Goal: Transaction & Acquisition: Obtain resource

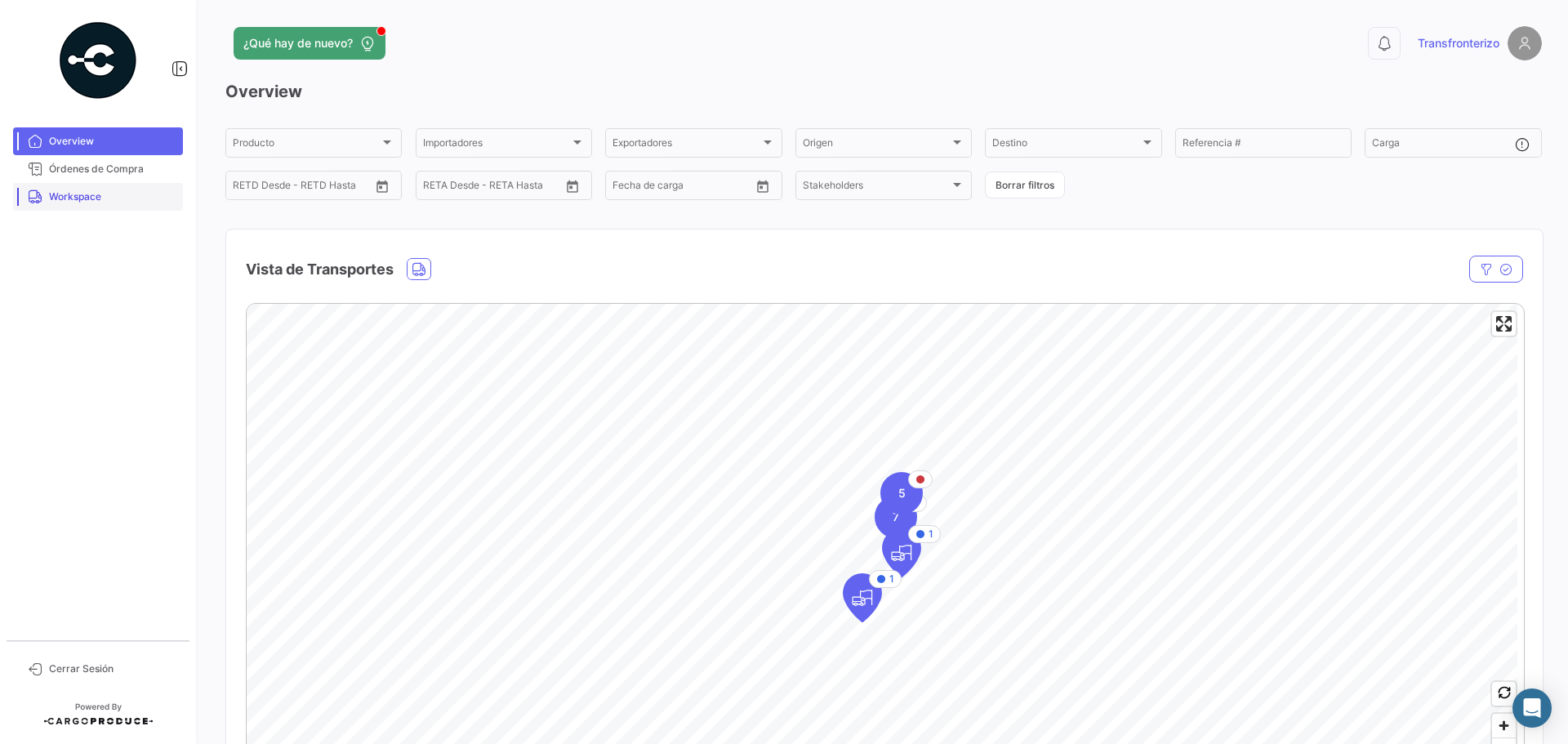
click at [85, 194] on span "Workspace" at bounding box center [113, 196] width 127 height 15
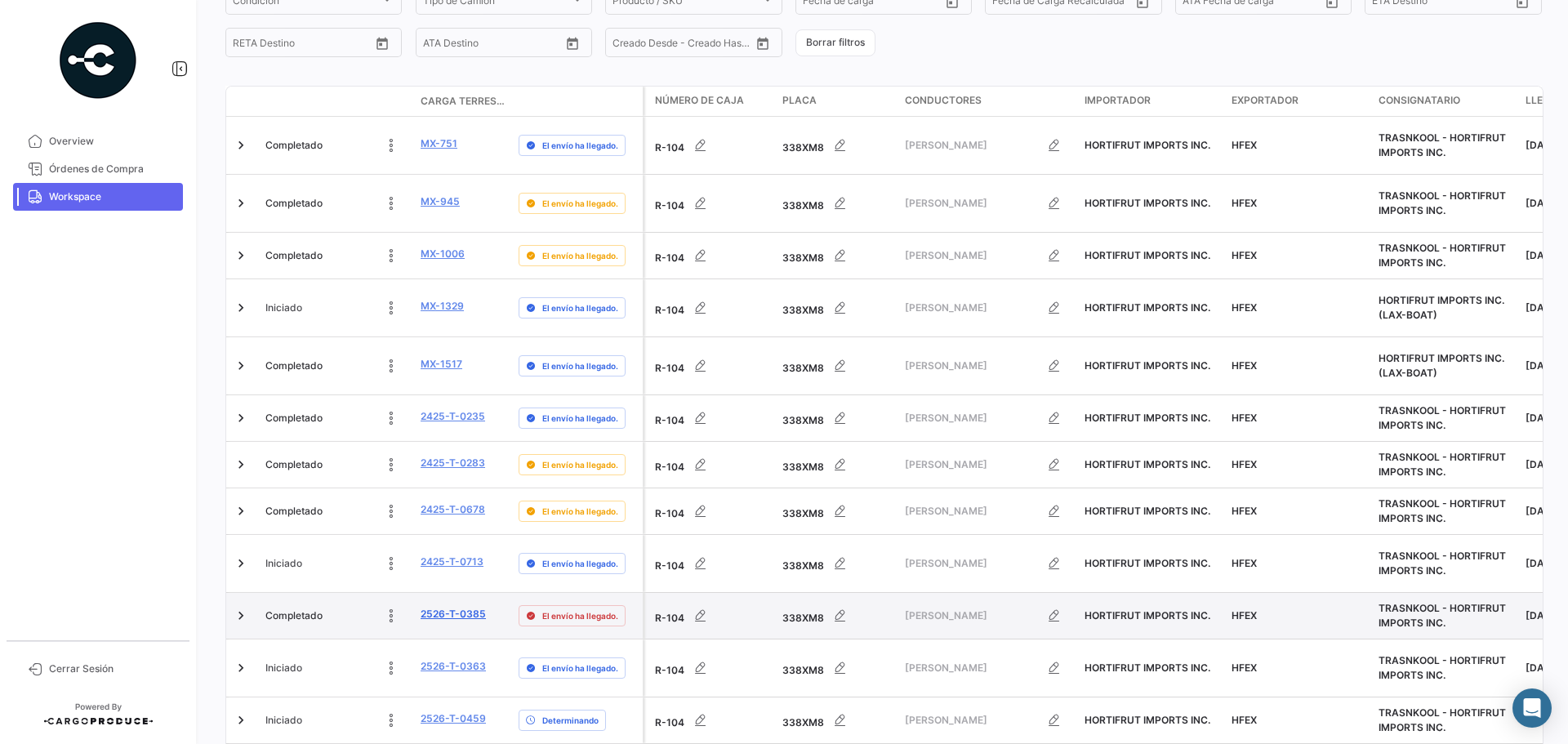
scroll to position [286, 0]
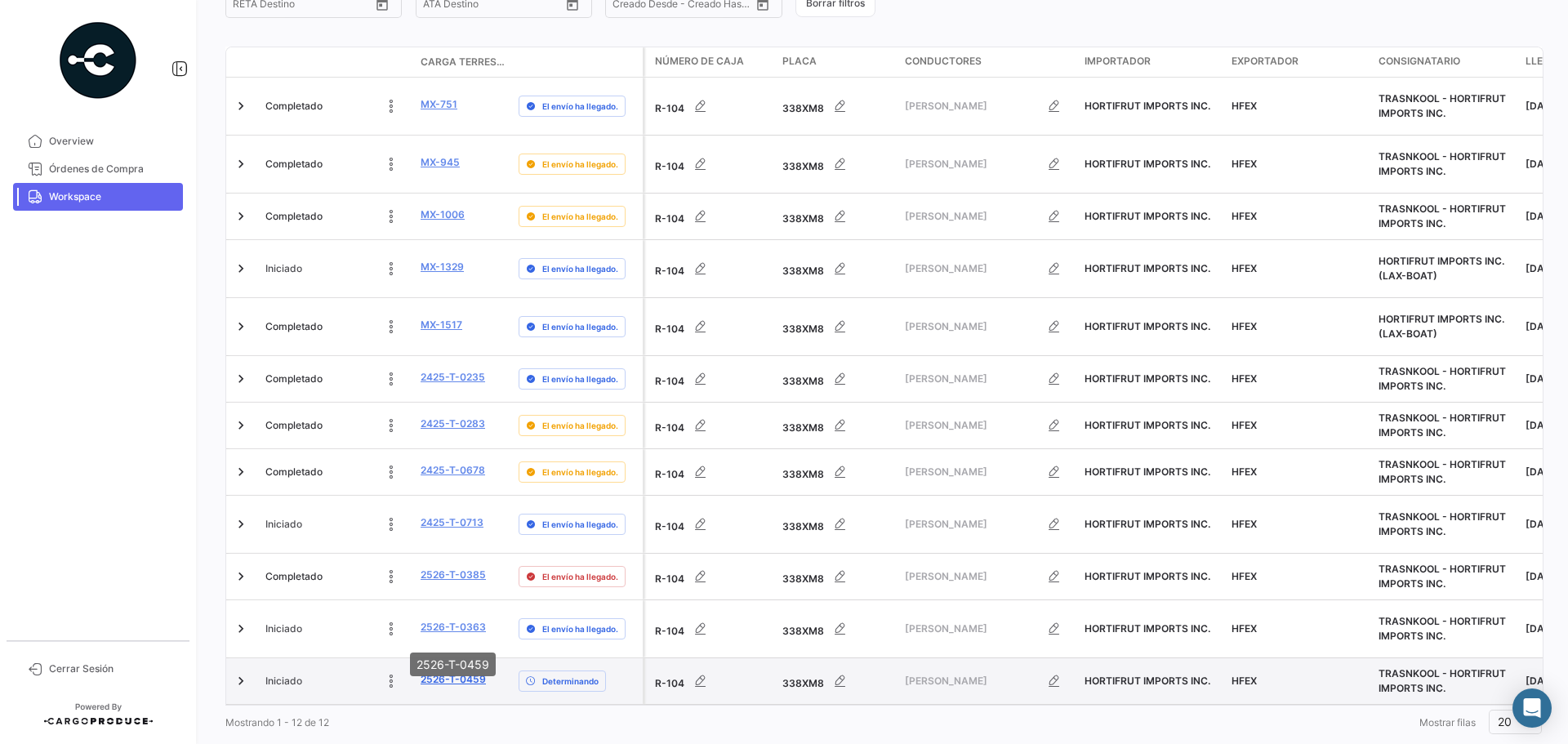
click at [464, 672] on link "2526-T-0459" at bounding box center [452, 678] width 66 height 15
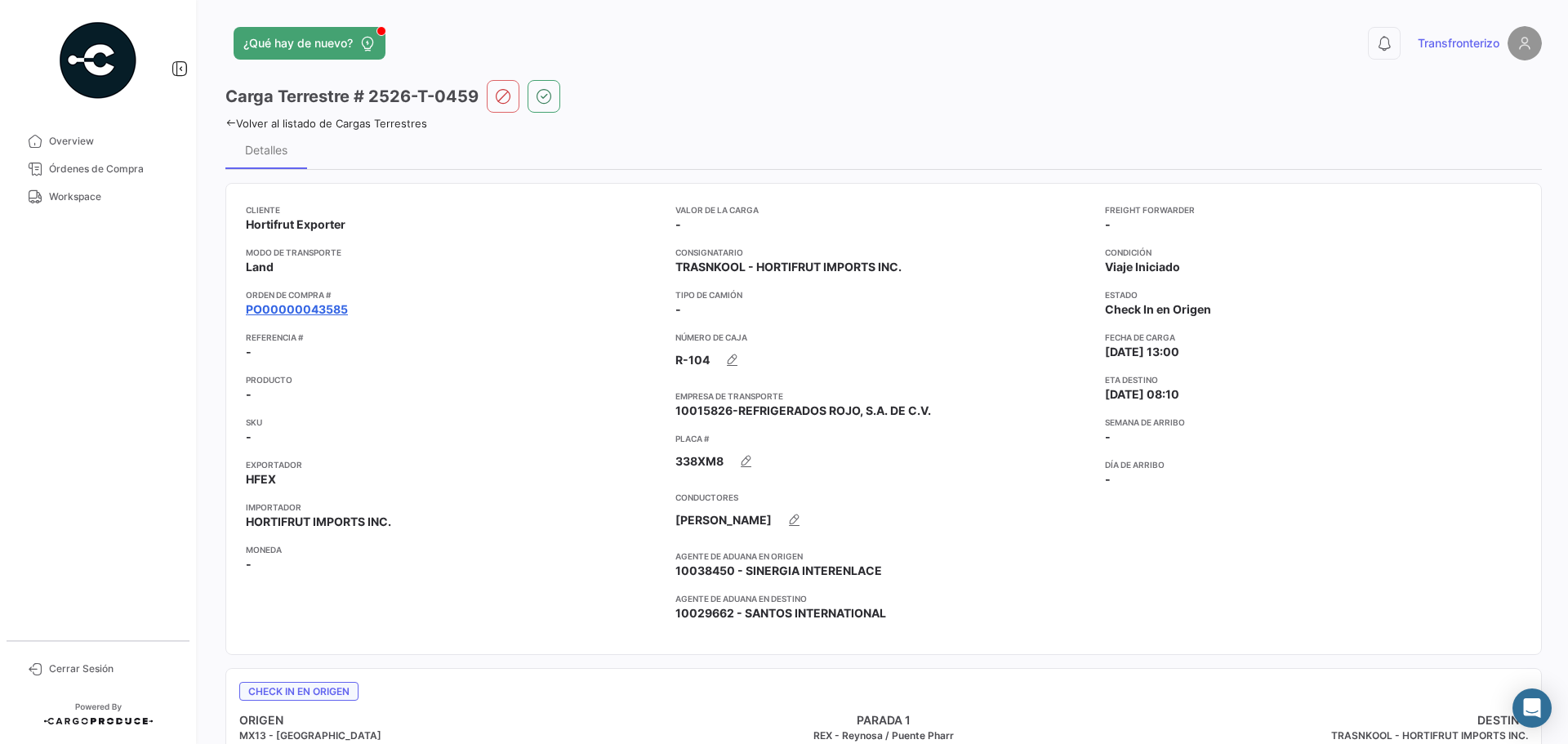
click at [270, 303] on link "PO00000043585" at bounding box center [297, 309] width 102 height 17
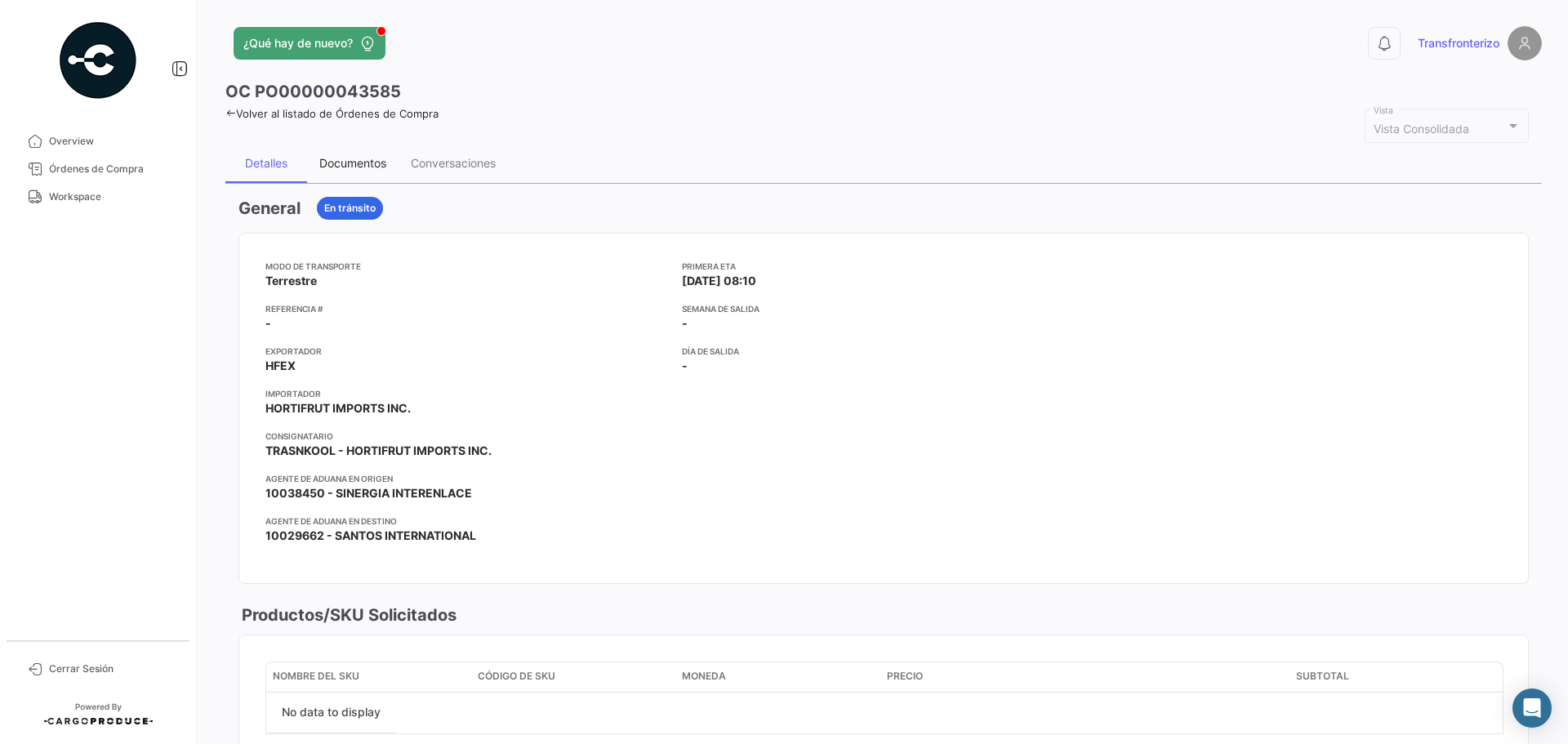
click at [350, 164] on div "Documentos" at bounding box center [353, 163] width 67 height 14
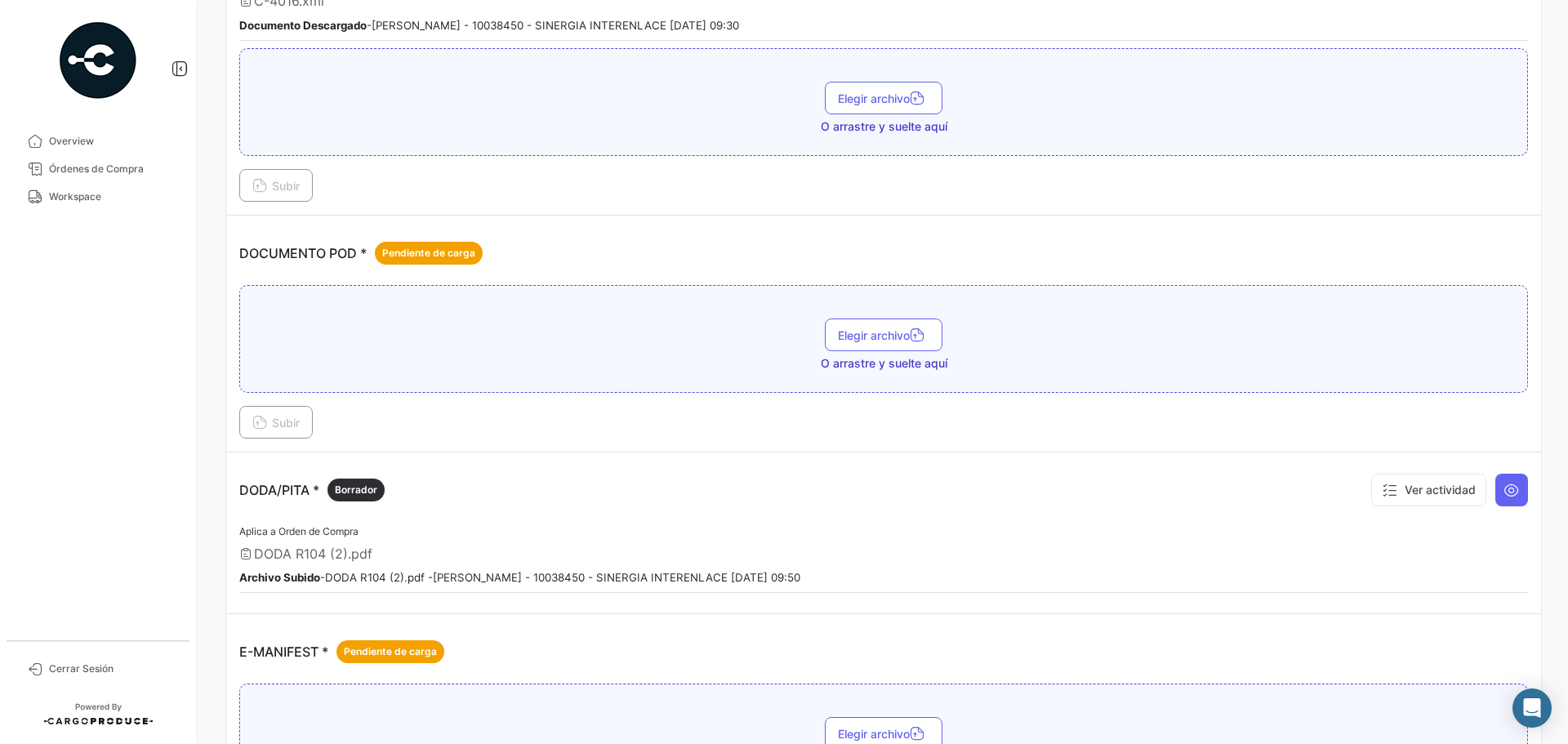
scroll to position [708, 0]
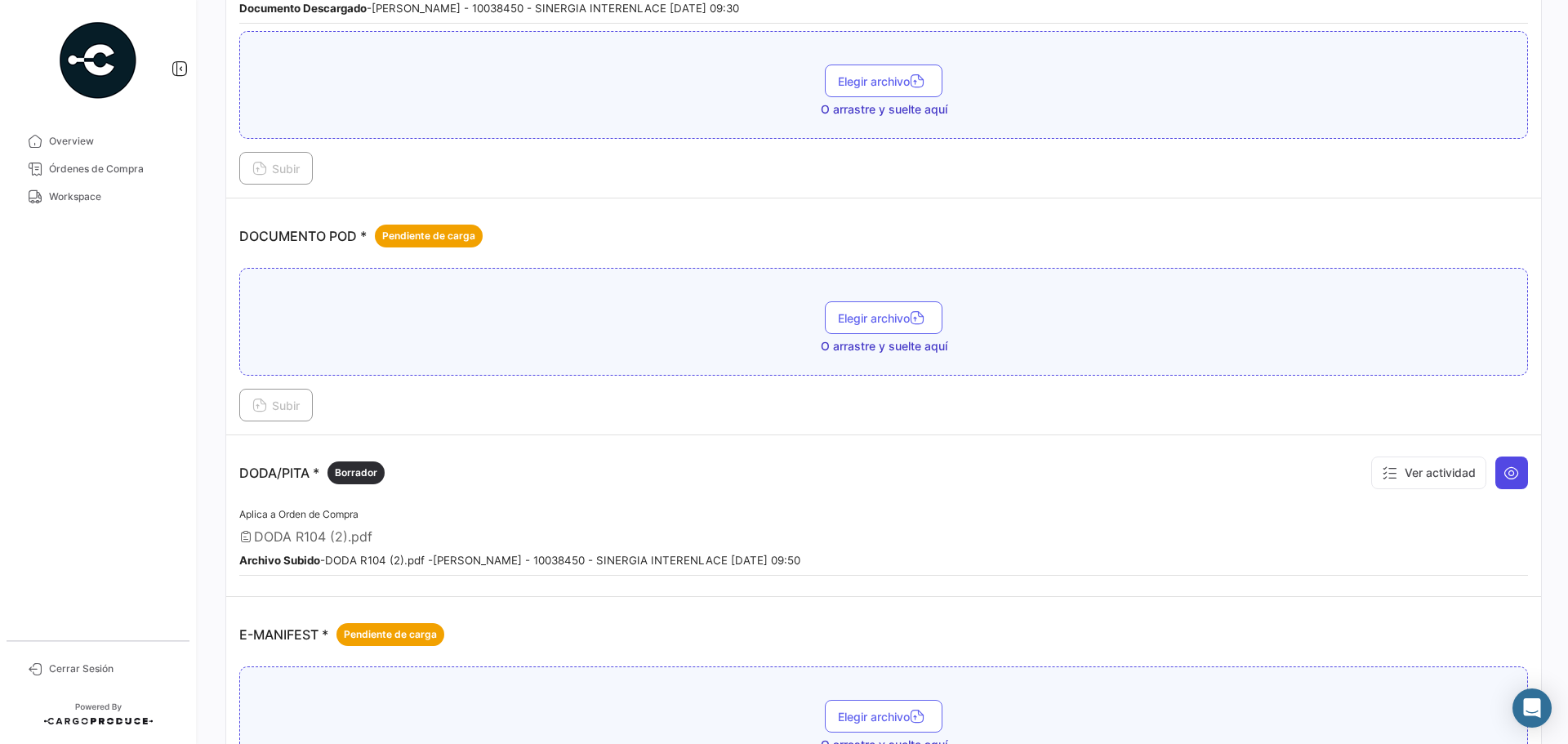
click at [1511, 469] on button at bounding box center [1511, 472] width 32 height 32
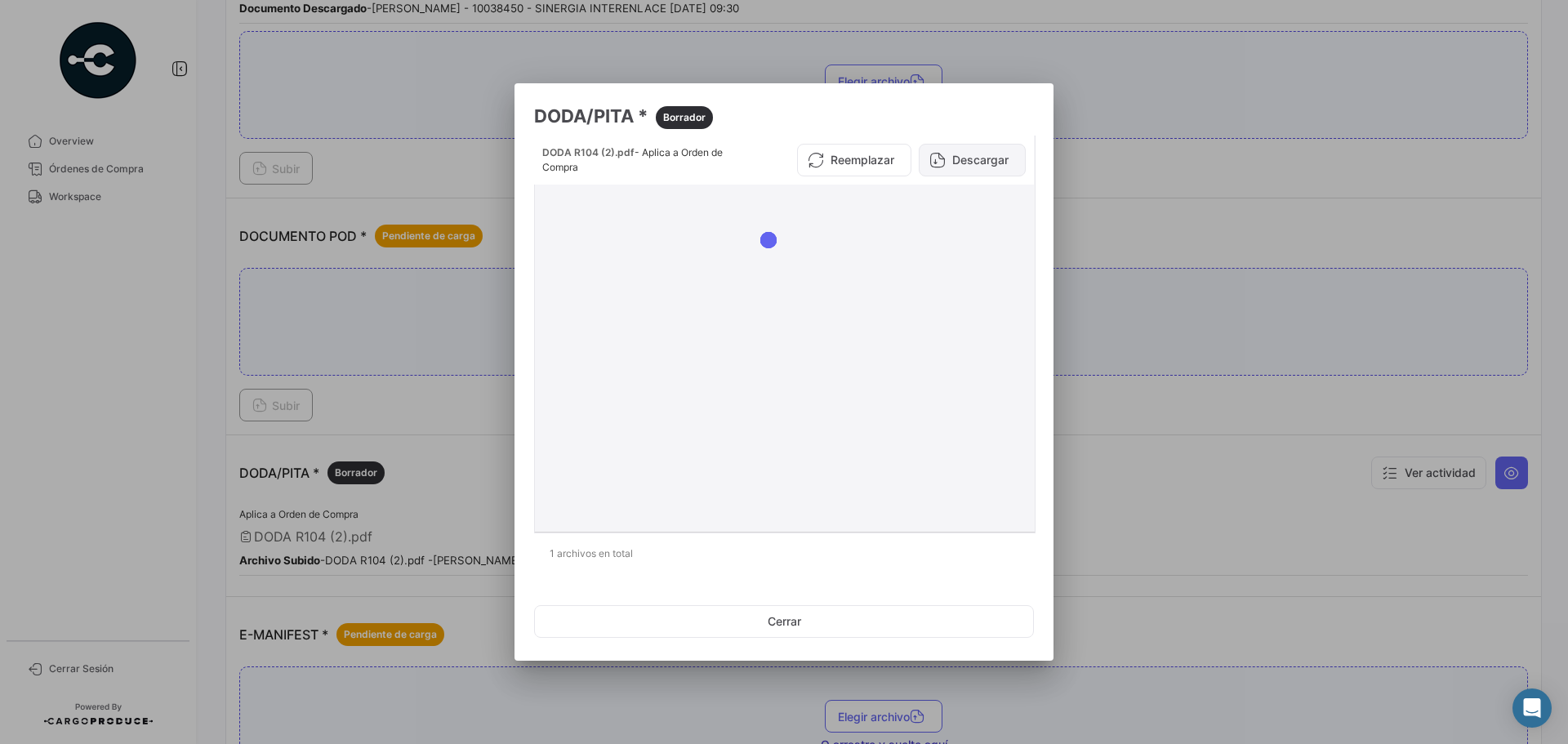
click at [957, 167] on button "Descargar" at bounding box center [972, 160] width 107 height 32
drag, startPoint x: 1143, startPoint y: 294, endPoint x: 1232, endPoint y: 228, distance: 110.8
click at [1143, 294] on div at bounding box center [784, 372] width 1568 height 744
